Goal: Information Seeking & Learning: Learn about a topic

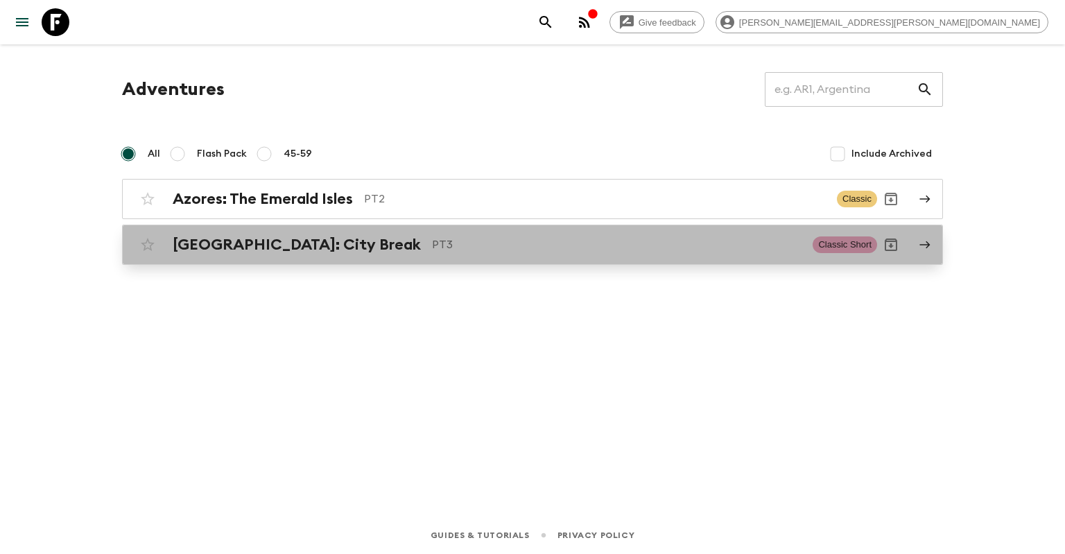
click at [432, 251] on p "PT3" at bounding box center [616, 244] width 369 height 17
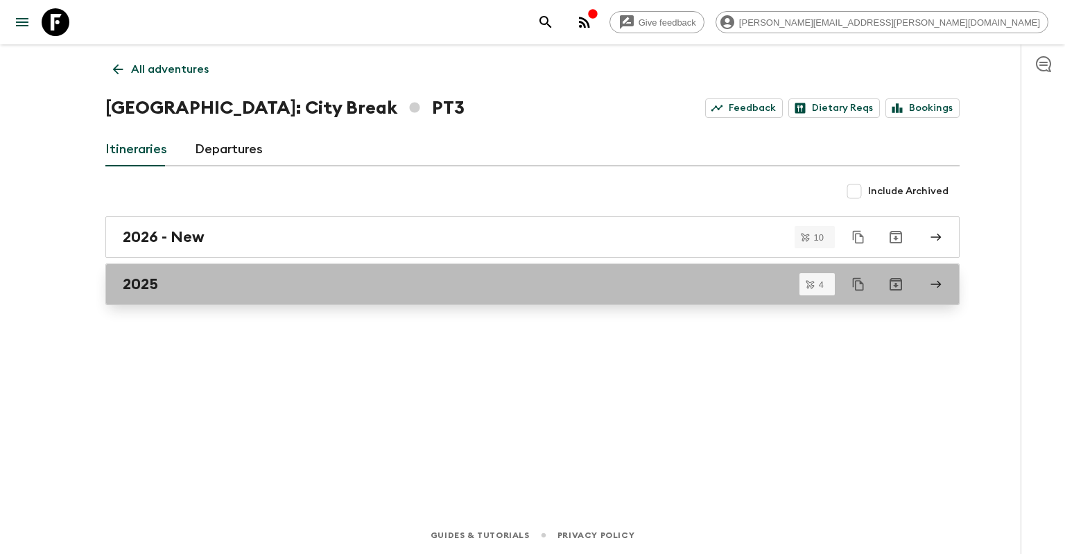
click at [478, 290] on div "2025" at bounding box center [519, 284] width 793 height 18
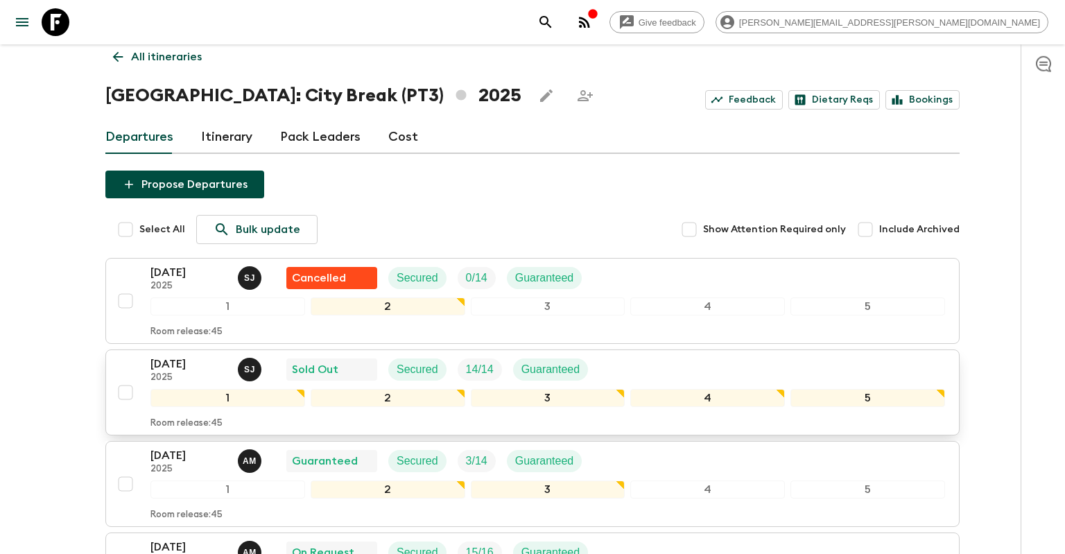
scroll to position [105, 0]
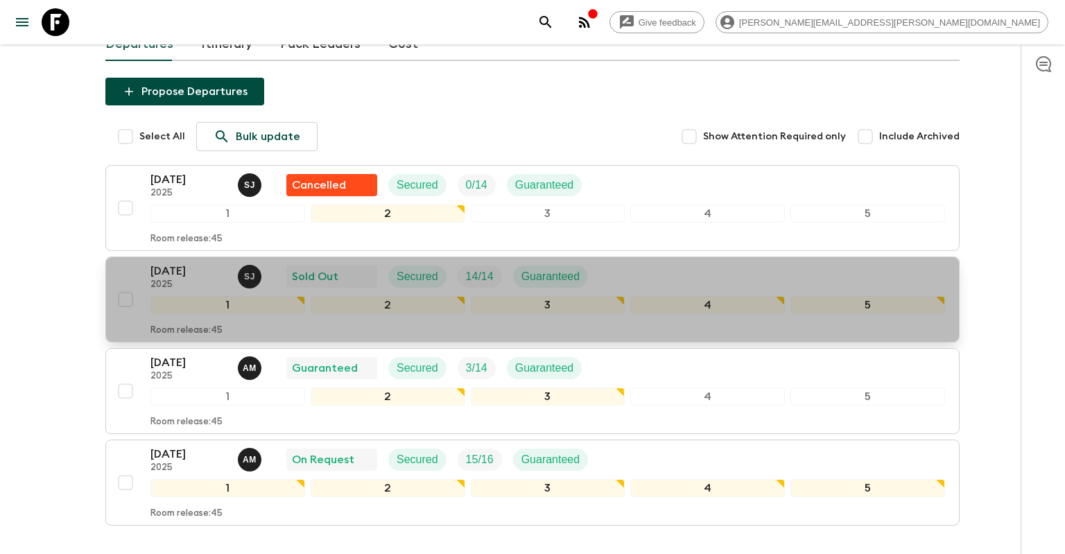
click at [215, 271] on p "[DATE]" at bounding box center [188, 271] width 76 height 17
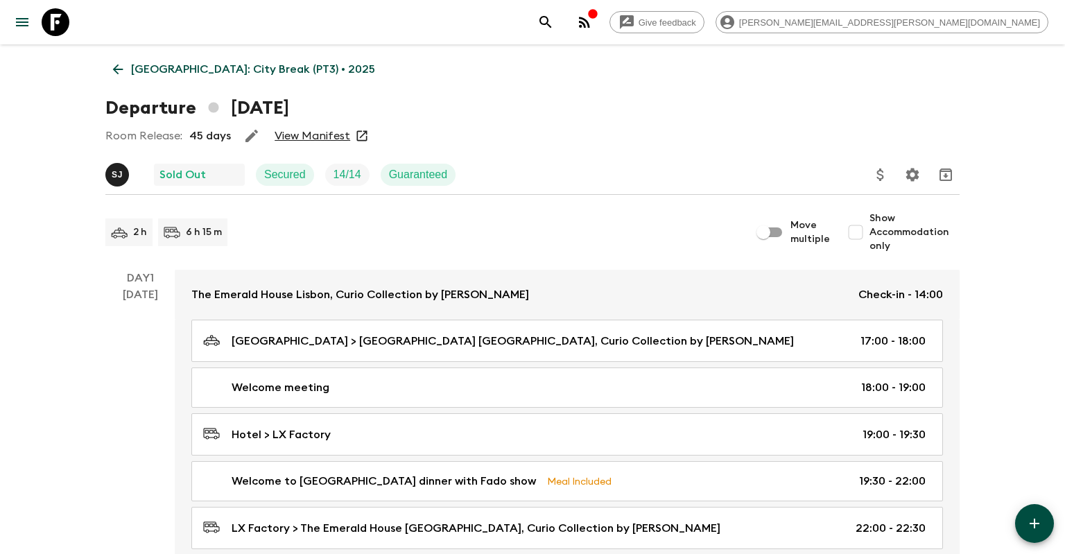
click at [362, 132] on icon at bounding box center [362, 136] width 14 height 14
click at [324, 137] on link "View Manifest" at bounding box center [313, 136] width 76 height 14
click at [118, 72] on icon at bounding box center [118, 69] width 10 height 10
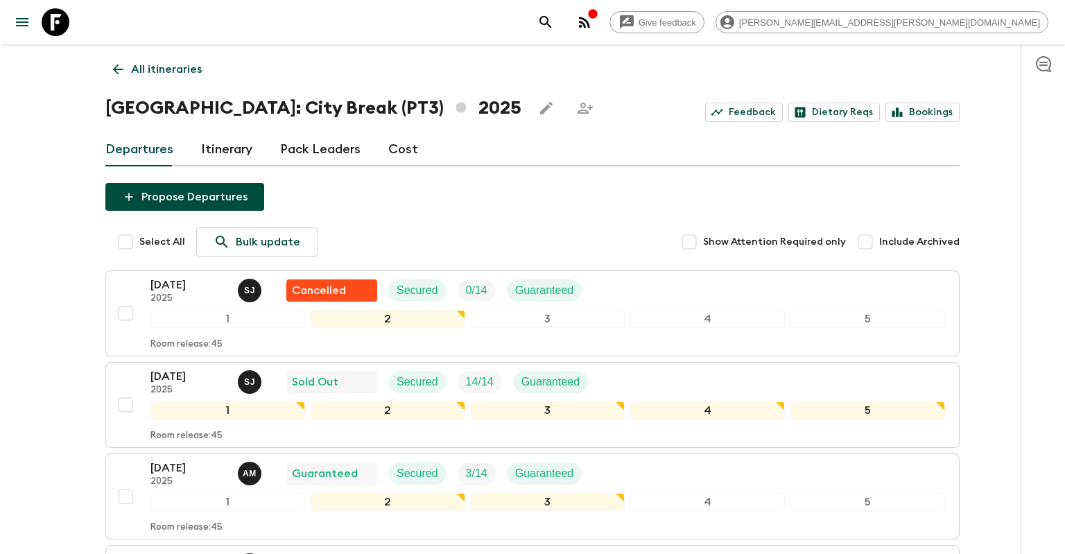
click at [134, 62] on p "All itineraries" at bounding box center [166, 69] width 71 height 17
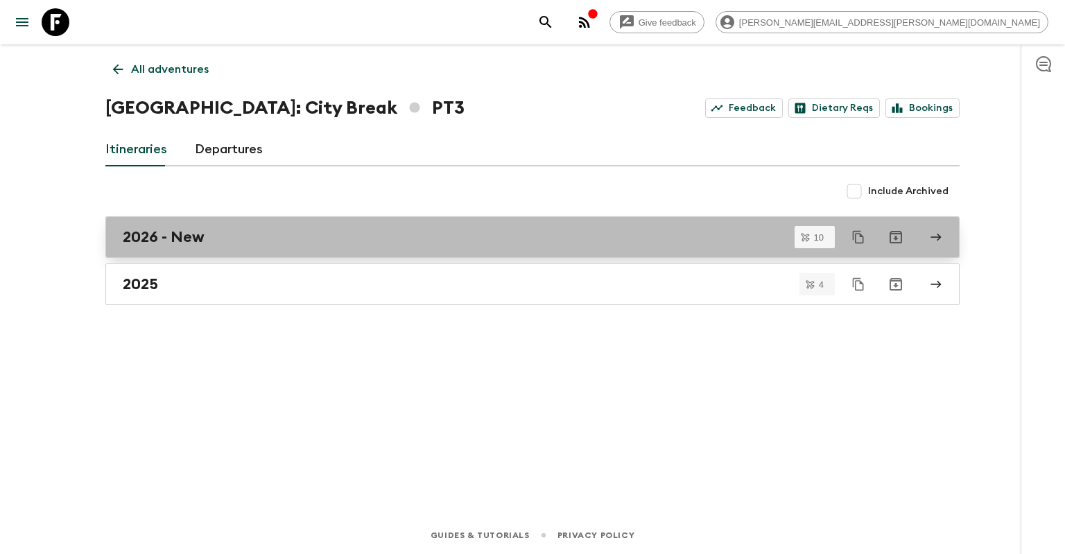
click at [223, 241] on div "2026 - New" at bounding box center [519, 237] width 793 height 18
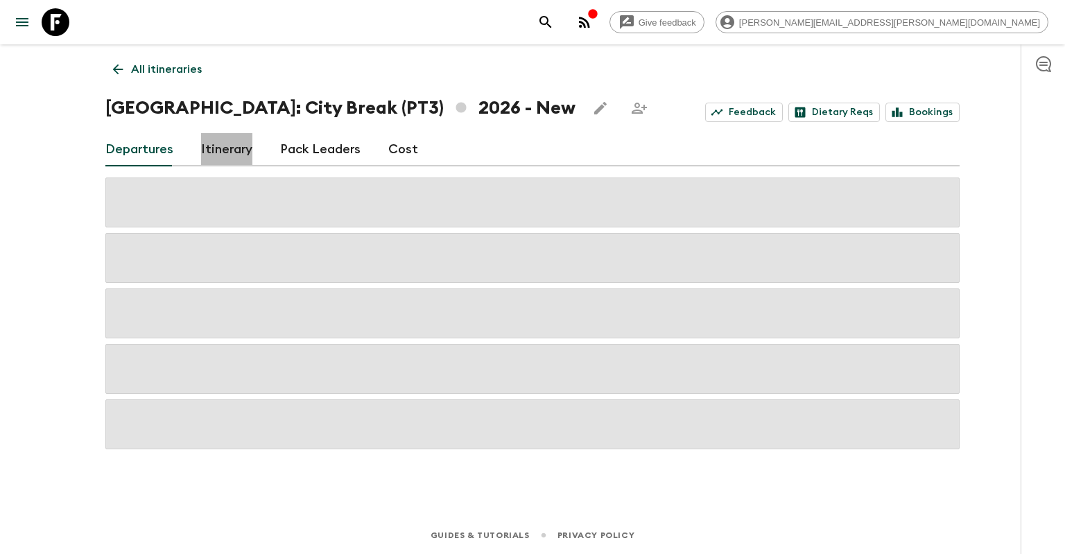
click at [243, 152] on link "Itinerary" at bounding box center [226, 149] width 51 height 33
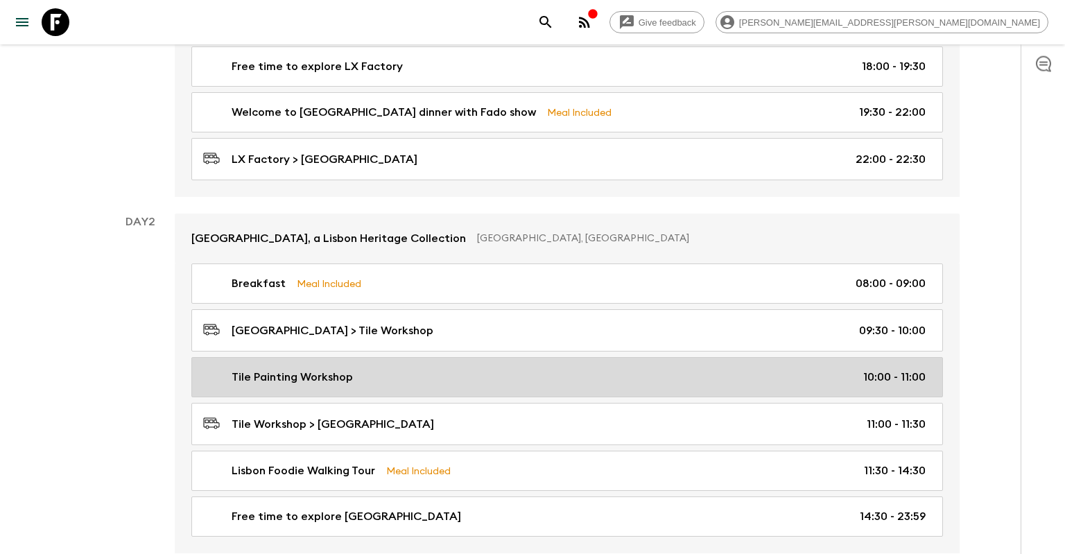
scroll to position [439, 0]
